Goal: Task Accomplishment & Management: Complete application form

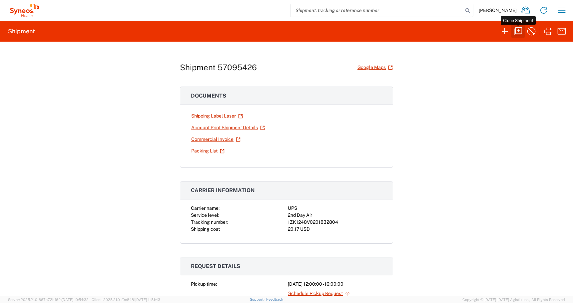
click at [519, 28] on icon "button" at bounding box center [518, 31] width 11 height 11
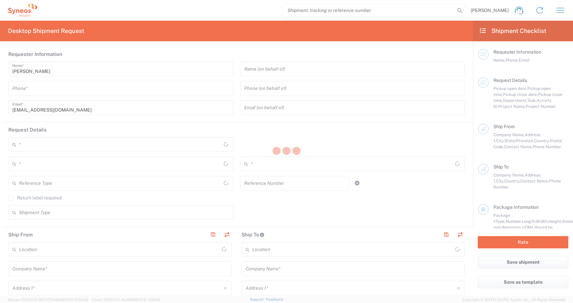
type input "[PHONE_NUMBER]"
type input "[PERSON_NAME]"
type input "[STREET_ADDRESS][PERSON_NAME]"
type input "[GEOGRAPHIC_DATA]"
type input "46055"
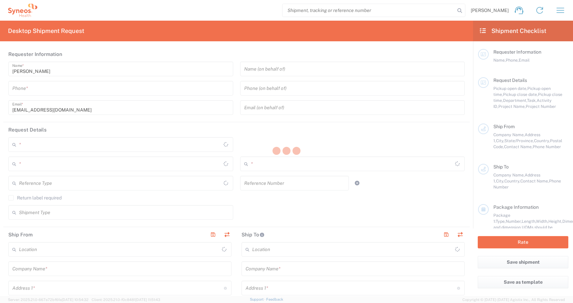
type input "[PERSON_NAME]"
type input "[PHONE_NUMBER]"
type input "[PERSON_NAME][EMAIL_ADDRESS][PERSON_NAME][DOMAIN_NAME]"
type input "PALIO + IGNITE, LLC"
type input "[STREET_ADDRESS]"
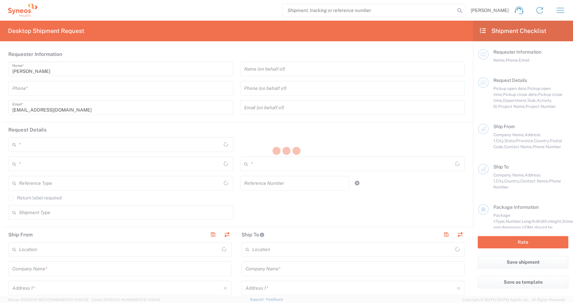
type input "[GEOGRAPHIC_DATA]"
type input "43082"
type input "[PERSON_NAME]"
type input "[PHONE_NUMBER]"
type input "[EMAIL_ADDRESS][DOMAIN_NAME]"
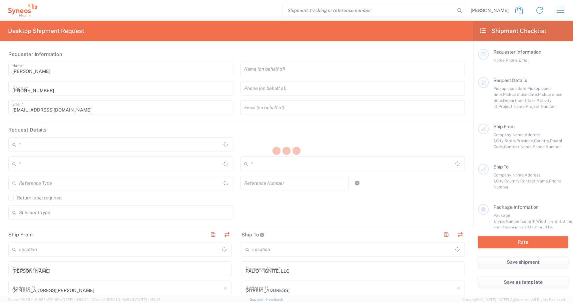
type input "Sender/Shipper"
type input "Yes"
type input "Business (General)"
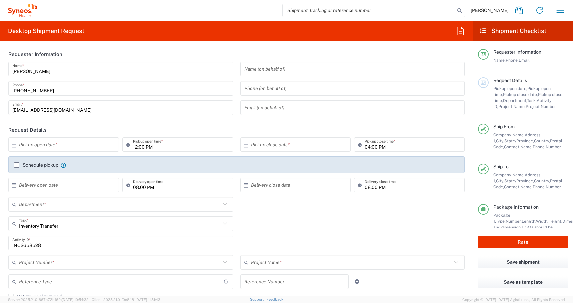
type input "[GEOGRAPHIC_DATA]"
type input "Residential/Home"
type input "[US_STATE]"
type input "USD"
type input "4510 DEPARTMENTAL EXPENSE"
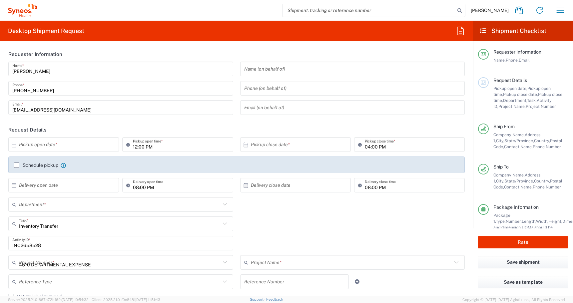
type input "[US_STATE]"
type input "4510"
type input "Medium Box"
type input "[GEOGRAPHIC_DATA]"
type input "4510 DEPARTMENTAL EXPENSE"
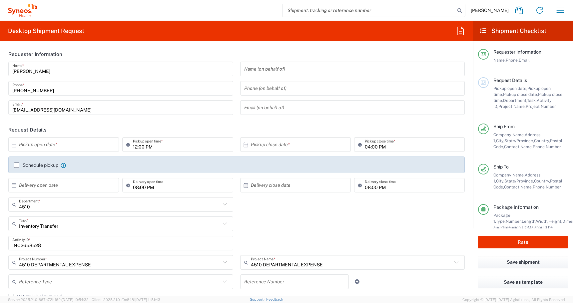
type input "PALIO + IGNITE, LLC- [GEOGRAPHIC_DATA] [GEOGRAPHIC_DATA] [GEOGRAPHIC_DATA]"
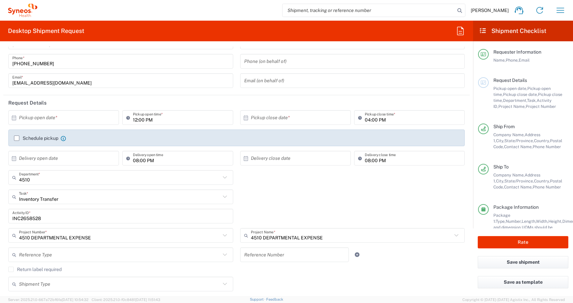
scroll to position [26, 0]
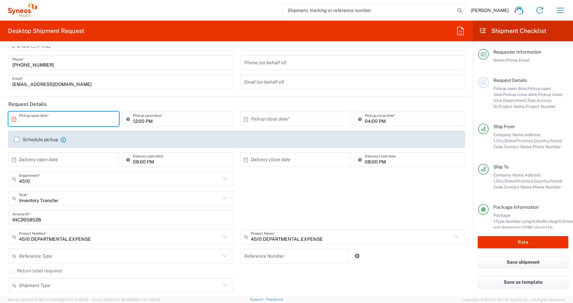
click at [54, 116] on input "text" at bounding box center [65, 119] width 92 height 12
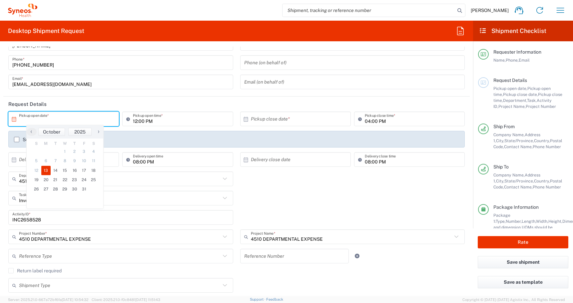
click at [46, 171] on span "13" at bounding box center [46, 170] width 10 height 9
type input "[DATE]"
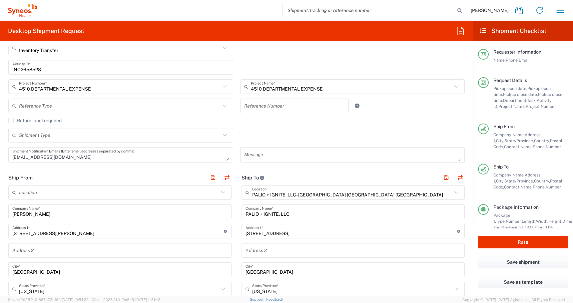
scroll to position [98, 0]
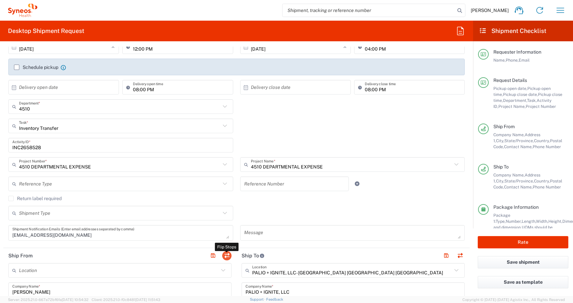
click at [226, 256] on button "button" at bounding box center [226, 255] width 9 height 9
type input "PALIO + IGNITE, LLC- [GEOGRAPHIC_DATA] [GEOGRAPHIC_DATA] [GEOGRAPHIC_DATA]"
type input "PALIO + IGNITE, LLC"
type input "[STREET_ADDRESS]"
type input "[GEOGRAPHIC_DATA]"
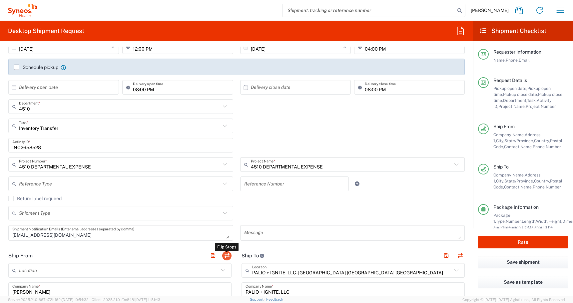
type input "[US_STATE]"
type input "43082"
type input "[PERSON_NAME]"
type input "[PHONE_NUMBER]"
type input "[EMAIL_ADDRESS][DOMAIN_NAME]"
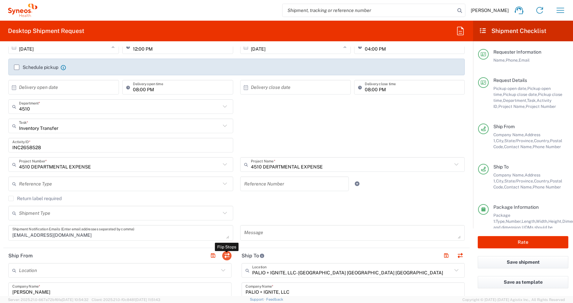
type input "Business (General)"
type input "[PERSON_NAME]"
type input "[STREET_ADDRESS][PERSON_NAME]"
type input "[GEOGRAPHIC_DATA]"
type input "[US_STATE]"
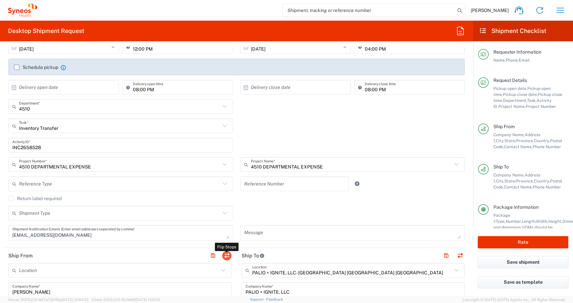
type input "46055"
type input "[PERSON_NAME]"
type input "[PHONE_NUMBER]"
type input "[PERSON_NAME][EMAIL_ADDRESS][PERSON_NAME][DOMAIN_NAME]"
type input "Residential/Home"
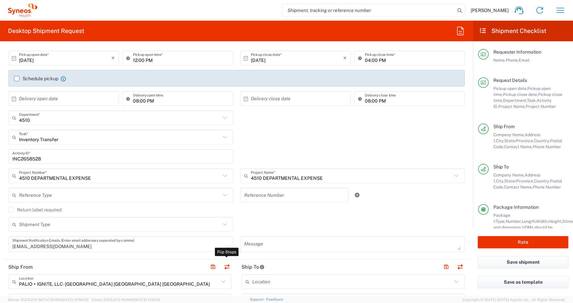
scroll to position [79, 0]
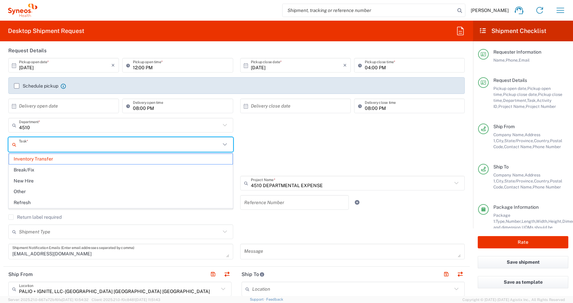
click at [61, 148] on input "text" at bounding box center [120, 145] width 202 height 12
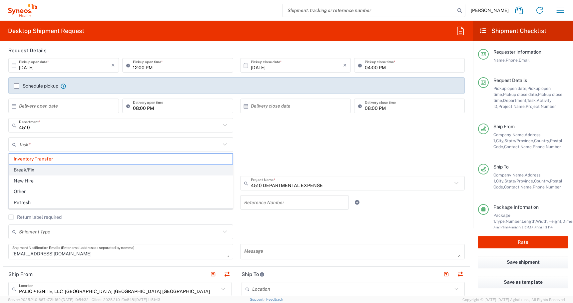
click at [38, 169] on span "Break/Fix" at bounding box center [121, 170] width 224 height 10
type input "Break/Fix"
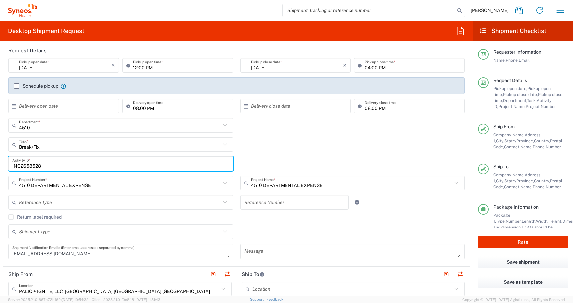
drag, startPoint x: 45, startPoint y: 168, endPoint x: -254, endPoint y: 149, distance: 299.5
click at [0, 149] on html "[PERSON_NAME] Home Shipment estimator Shipment tracking Desktop shipment reques…" at bounding box center [286, 151] width 573 height 303
paste input "SCTASK2737189"
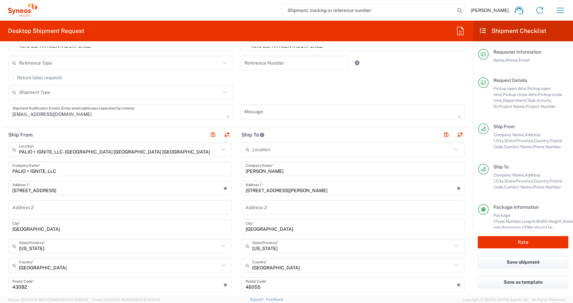
scroll to position [220, 0]
type input "SCTASK2737189"
drag, startPoint x: 283, startPoint y: 169, endPoint x: 193, endPoint y: 165, distance: 90.1
click at [205, 165] on div "Ship From PALIO + IGNITE, LLC- [GEOGRAPHIC_DATA] [GEOGRAPHIC_DATA] [GEOGRAPHIC_…" at bounding box center [236, 275] width 466 height 298
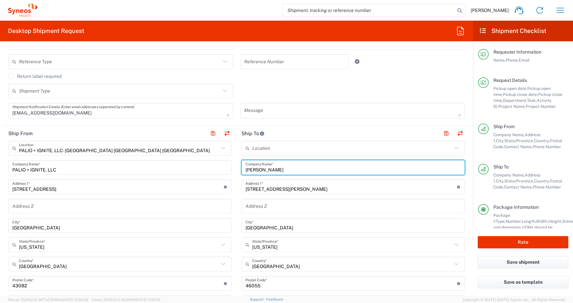
type input "\"
type input "[PERSON_NAME]"
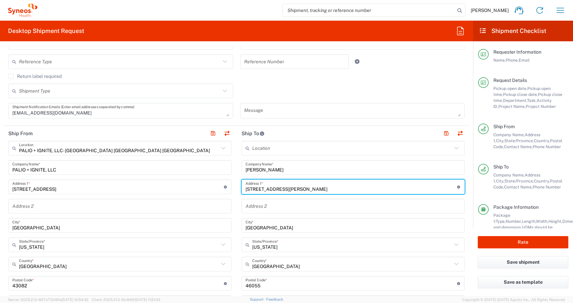
drag, startPoint x: 305, startPoint y: 191, endPoint x: 173, endPoint y: 166, distance: 134.6
click at [179, 167] on div "Ship From PALIO + IGNITE, LLC- [GEOGRAPHIC_DATA] [GEOGRAPHIC_DATA] [GEOGRAPHIC_…" at bounding box center [236, 275] width 466 height 298
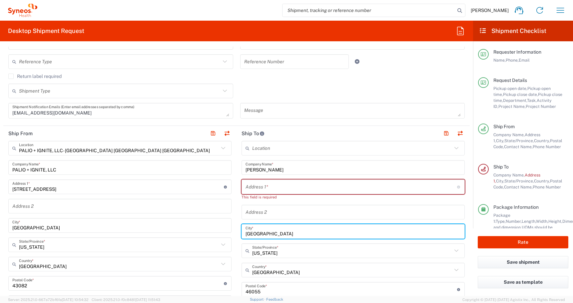
drag, startPoint x: 277, startPoint y: 228, endPoint x: 218, endPoint y: 228, distance: 59.3
click at [218, 228] on div "Ship From PALIO + IGNITE, LLC- [GEOGRAPHIC_DATA] [GEOGRAPHIC_DATA] [GEOGRAPHIC_…" at bounding box center [236, 278] width 466 height 304
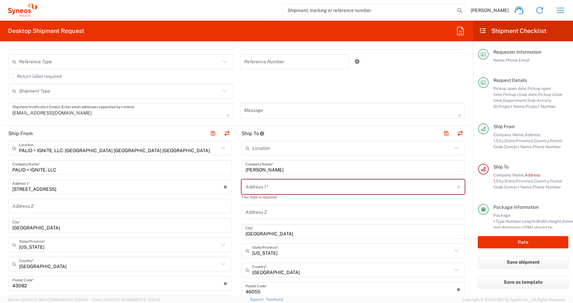
click at [288, 238] on div "[GEOGRAPHIC_DATA] *" at bounding box center [353, 231] width 223 height 15
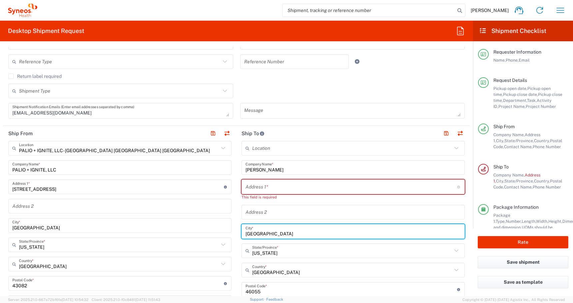
drag, startPoint x: 279, startPoint y: 236, endPoint x: 190, endPoint y: 221, distance: 89.9
click at [190, 221] on div "Ship From PALIO + IGNITE, LLC- [GEOGRAPHIC_DATA] [GEOGRAPHIC_DATA] [GEOGRAPHIC_…" at bounding box center [236, 278] width 466 height 304
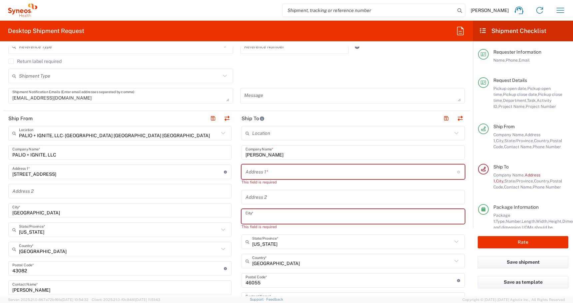
scroll to position [241, 0]
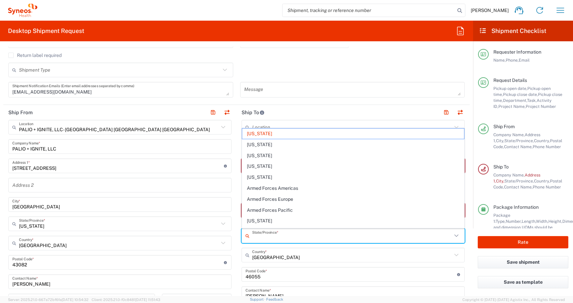
drag, startPoint x: 272, startPoint y: 240, endPoint x: 233, endPoint y: 239, distance: 39.3
click at [233, 239] on div "Ship From PALIO + IGNITE, LLC- [GEOGRAPHIC_DATA] [GEOGRAPHIC_DATA] [GEOGRAPHIC_…" at bounding box center [236, 260] width 466 height 310
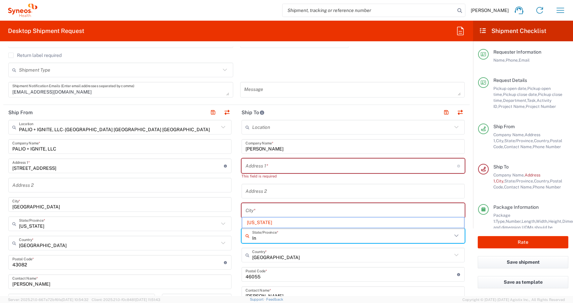
type input "I"
click at [254, 221] on span "[US_STATE]" at bounding box center [353, 223] width 222 height 10
type input "[US_STATE]"
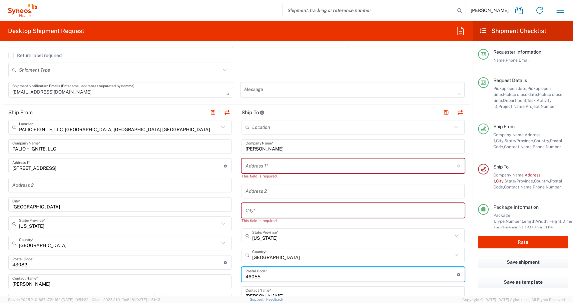
drag, startPoint x: 266, startPoint y: 279, endPoint x: 225, endPoint y: 279, distance: 40.3
click at [225, 279] on div "Ship From PALIO + IGNITE, LLC- [GEOGRAPHIC_DATA] [GEOGRAPHIC_DATA] [GEOGRAPHIC_…" at bounding box center [236, 260] width 466 height 310
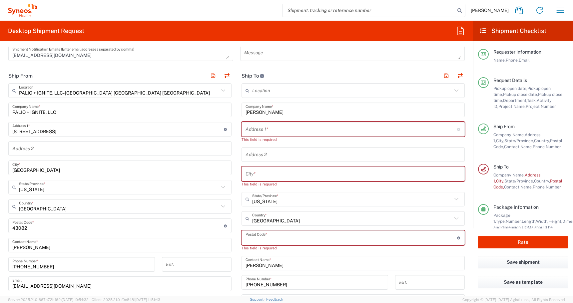
scroll to position [319, 0]
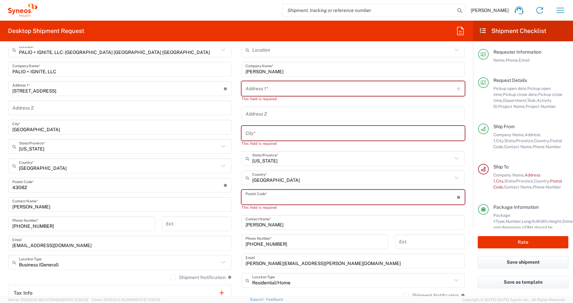
drag, startPoint x: 286, startPoint y: 226, endPoint x: 194, endPoint y: 222, distance: 92.4
click at [194, 222] on div "Ship From PALIO + IGNITE, LLC- [GEOGRAPHIC_DATA] [GEOGRAPHIC_DATA] [GEOGRAPHIC_…" at bounding box center [236, 186] width 466 height 316
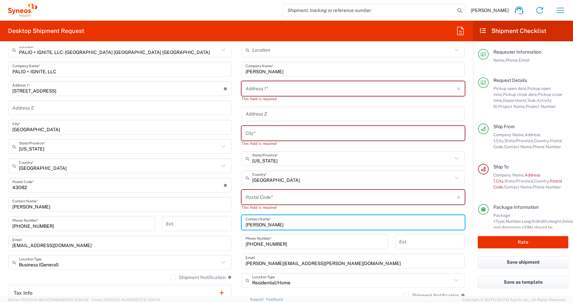
paste input "[PERSON_NAME]"
type input "[PERSON_NAME]"
drag, startPoint x: 280, startPoint y: 243, endPoint x: 177, endPoint y: 241, distance: 102.3
click at [184, 241] on div "Ship From PALIO + IGNITE, LLC- [GEOGRAPHIC_DATA] [GEOGRAPHIC_DATA] [GEOGRAPHIC_…" at bounding box center [236, 186] width 466 height 316
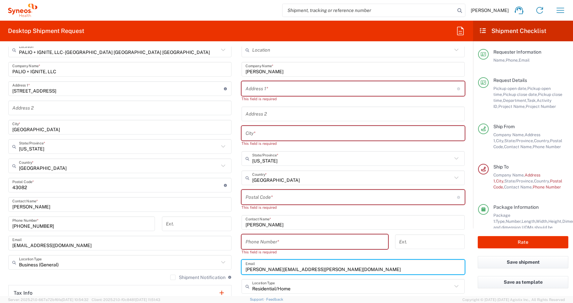
drag, startPoint x: 323, startPoint y: 264, endPoint x: 105, endPoint y: 233, distance: 220.8
click at [116, 233] on div "Ship From PALIO + IGNITE, LLC- [GEOGRAPHIC_DATA] [GEOGRAPHIC_DATA] [GEOGRAPHIC_…" at bounding box center [236, 189] width 466 height 322
click at [328, 271] on input "[PERSON_NAME][EMAIL_ADDRESS][PERSON_NAME][DOMAIN_NAME]" at bounding box center [353, 268] width 215 height 12
drag, startPoint x: 328, startPoint y: 271, endPoint x: 183, endPoint y: 259, distance: 144.8
click at [183, 259] on div "Ship From PALIO + IGNITE, LLC- [GEOGRAPHIC_DATA] [GEOGRAPHIC_DATA] [GEOGRAPHIC_…" at bounding box center [236, 189] width 466 height 322
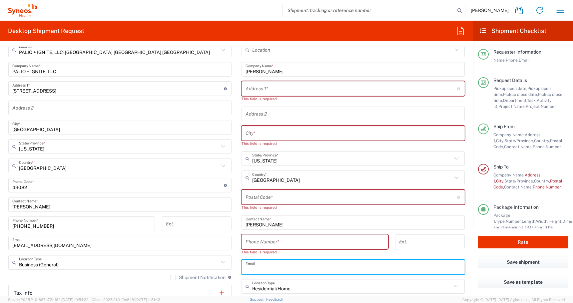
click at [271, 271] on input "text" at bounding box center [353, 268] width 215 height 12
paste input "[PERSON_NAME][EMAIL_ADDRESS][DOMAIN_NAME]"
type input "[PERSON_NAME][EMAIL_ADDRESS][DOMAIN_NAME]"
click at [264, 238] on input "tel" at bounding box center [315, 242] width 139 height 12
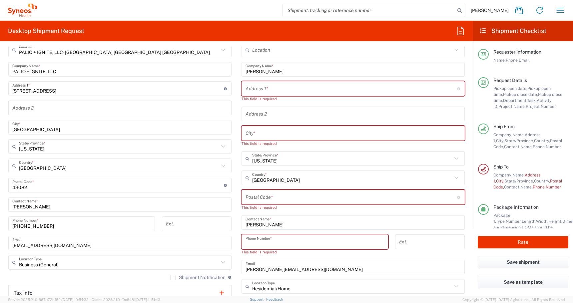
paste input "[PHONE_NUMBER]"
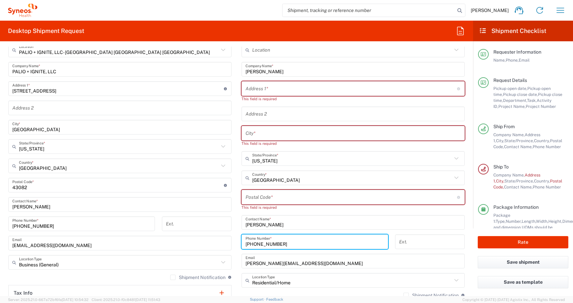
type input "[PHONE_NUMBER]"
click at [254, 196] on input "undefined" at bounding box center [352, 198] width 212 height 12
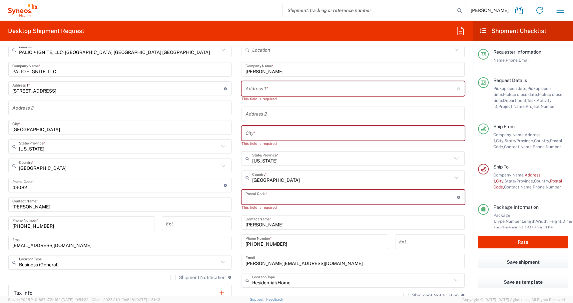
paste input "60126"
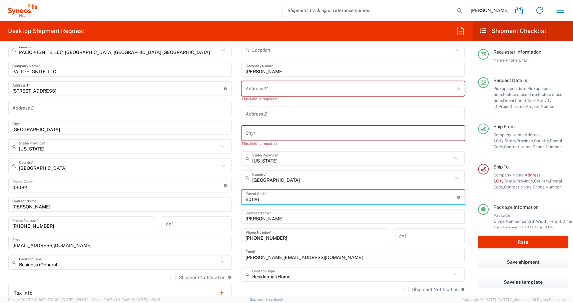
type input "60126"
click at [248, 136] on input "text" at bounding box center [353, 134] width 215 height 12
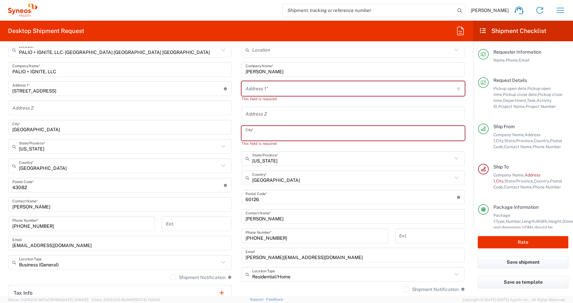
paste input "Elmhurst"
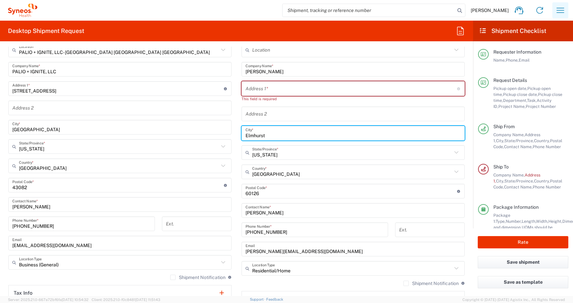
type input "Elmhurst"
click at [258, 90] on input "text" at bounding box center [352, 89] width 212 height 12
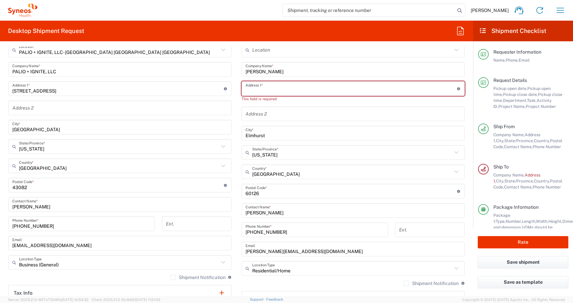
paste input "[STREET_ADDRESS]"
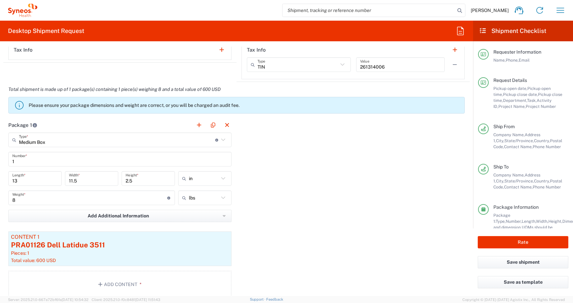
scroll to position [603, 0]
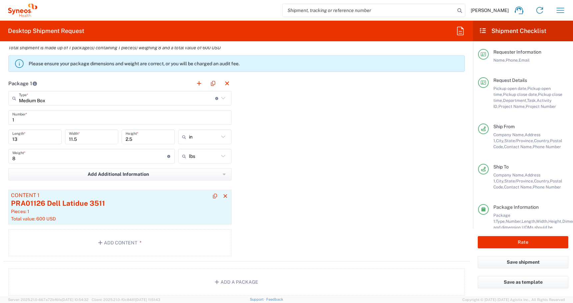
type input "[STREET_ADDRESS]"
click at [170, 200] on div "PRA01126 Dell Latidue 3511" at bounding box center [120, 204] width 218 height 10
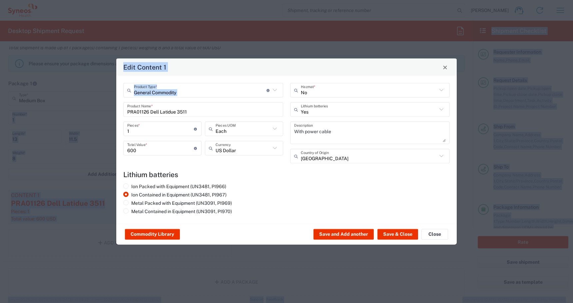
drag, startPoint x: 192, startPoint y: 116, endPoint x: -178, endPoint y: 114, distance: 369.5
click at [0, 114] on html "[PERSON_NAME] Home Shipment estimator Shipment tracking Desktop shipment reques…" at bounding box center [286, 151] width 573 height 303
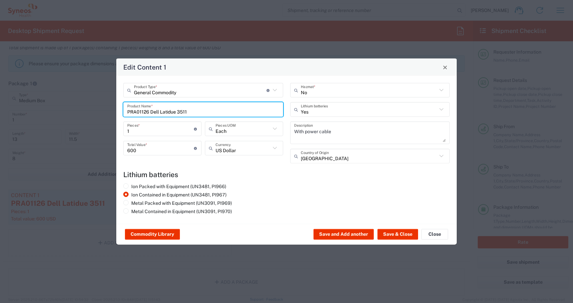
drag, startPoint x: 192, startPoint y: 112, endPoint x: 35, endPoint y: 108, distance: 157.0
click at [35, 108] on div "Edit Content 1 General Commodity Product Type * Document: Paper document genera…" at bounding box center [286, 151] width 573 height 303
type input "lenov"
drag, startPoint x: 154, startPoint y: 109, endPoint x: 35, endPoint y: 89, distance: 120.9
click at [44, 89] on div "Edit Content 1 General Commodity Product Type * Document: Paper document genera…" at bounding box center [286, 151] width 573 height 303
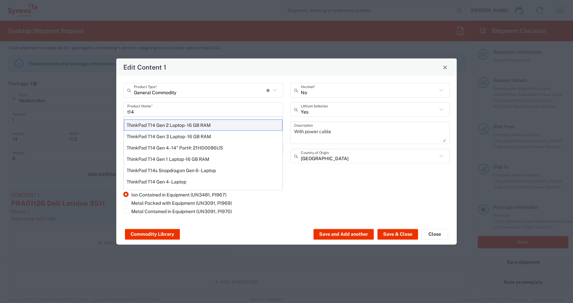
click at [141, 125] on div "ThinkPad T14 Gen 2 Laptop - 16 GB RAM" at bounding box center [203, 125] width 159 height 11
type input "ThinkPad T14 Gen 2 Laptop - 16 GB RAM"
type textarea "Intel Core i7-1156G7 vProÂ® Processor - 14"- 16 GB RAM - 512 GB SSD"
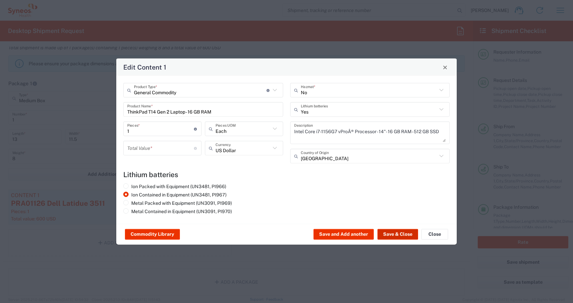
click at [389, 236] on button "Save & Close" at bounding box center [398, 234] width 41 height 11
click at [179, 149] on input "number" at bounding box center [160, 148] width 67 height 12
type input "600"
click at [392, 234] on button "Save & Close" at bounding box center [398, 234] width 41 height 11
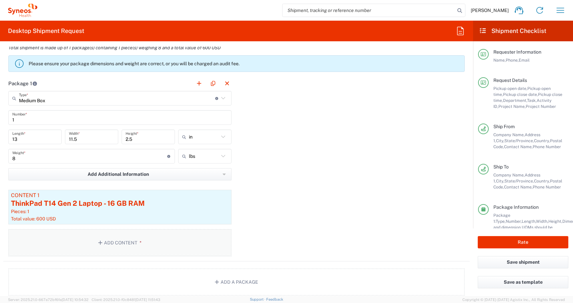
scroll to position [798, 0]
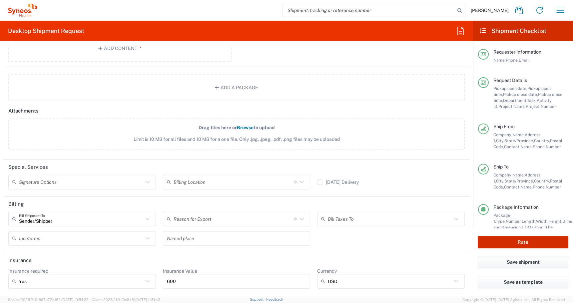
click at [499, 240] on button "Rate" at bounding box center [523, 242] width 91 height 12
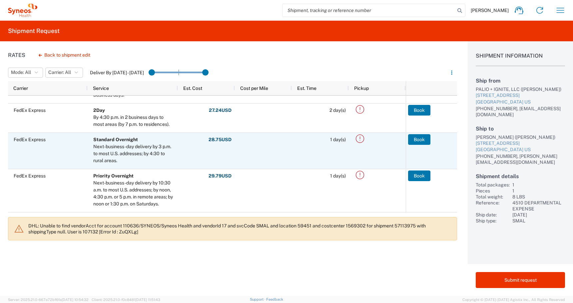
scroll to position [97, 0]
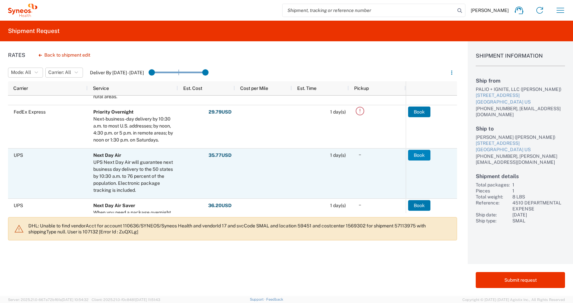
click at [419, 156] on button "Book" at bounding box center [419, 155] width 22 height 11
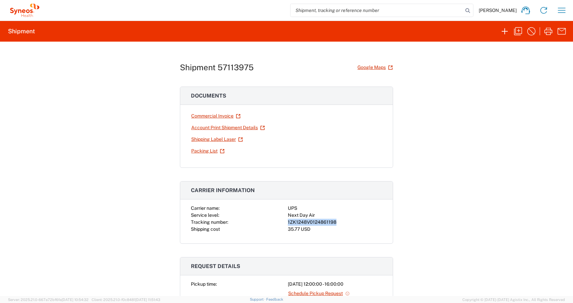
drag, startPoint x: 337, startPoint y: 224, endPoint x: 287, endPoint y: 225, distance: 49.7
click at [287, 225] on div "Carrier name: UPS Service level: Next Day Air Tracking number: 1ZK1248V01248611…" at bounding box center [286, 219] width 191 height 28
copy div "1ZK1248V0124861198"
click at [211, 139] on link "Shipping Label Laser" at bounding box center [217, 140] width 52 height 12
